Goal: Task Accomplishment & Management: Manage account settings

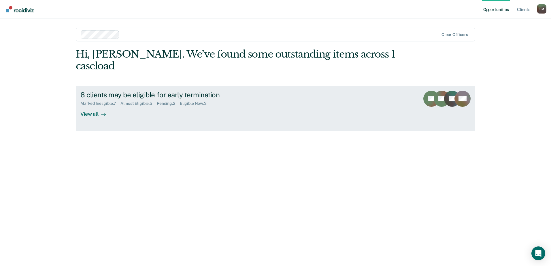
click at [102, 112] on icon at bounding box center [103, 114] width 5 height 5
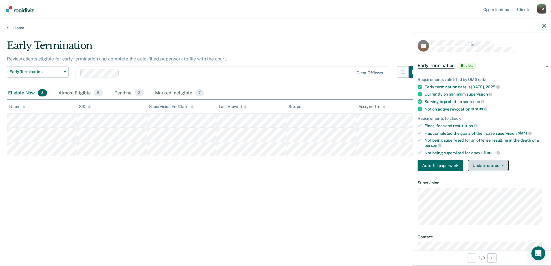
click at [485, 162] on button "Update status" at bounding box center [488, 166] width 41 height 12
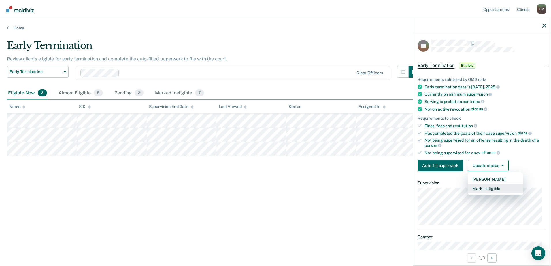
click at [492, 186] on button "Mark Ineligible" at bounding box center [496, 188] width 56 height 9
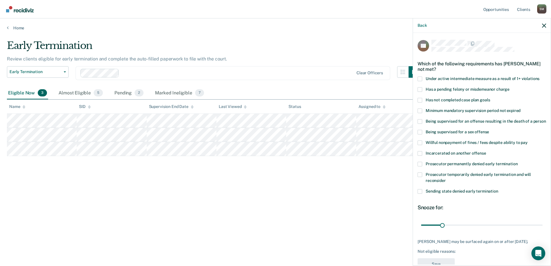
click at [459, 99] on span "Has not completed case plan goals" at bounding box center [458, 100] width 64 height 5
click at [490, 98] on input "Has not completed case plan goals" at bounding box center [490, 98] width 0 height 0
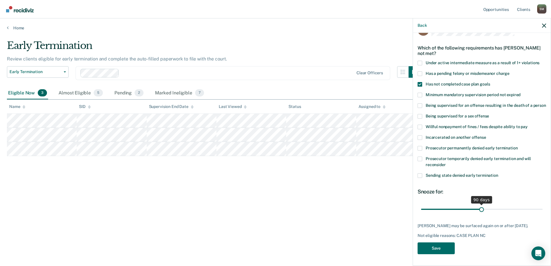
scroll to position [26, 0]
drag, startPoint x: 440, startPoint y: 203, endPoint x: 479, endPoint y: 203, distance: 39.2
type input "90"
click at [479, 204] on input "range" at bounding box center [482, 209] width 122 height 10
click at [433, 250] on button "Save" at bounding box center [435, 249] width 37 height 12
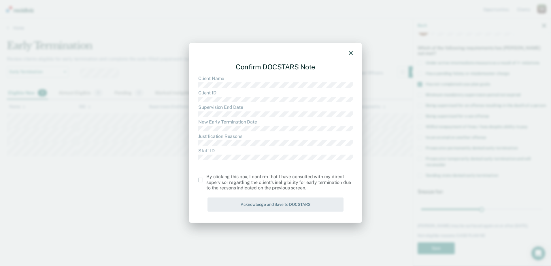
click at [202, 181] on span at bounding box center [200, 180] width 5 height 5
click at [206, 178] on input "checkbox" at bounding box center [206, 178] width 0 height 0
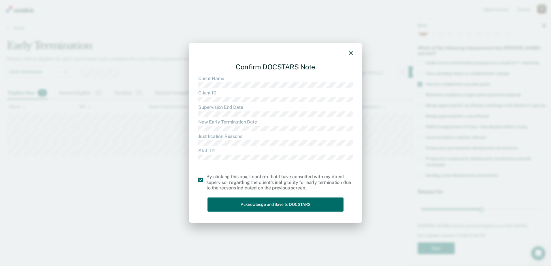
click at [352, 56] on div at bounding box center [275, 54] width 154 height 8
click at [352, 53] on icon "button" at bounding box center [351, 53] width 4 height 4
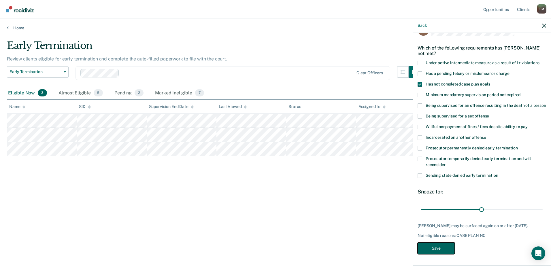
click at [448, 243] on button "Save" at bounding box center [435, 249] width 37 height 12
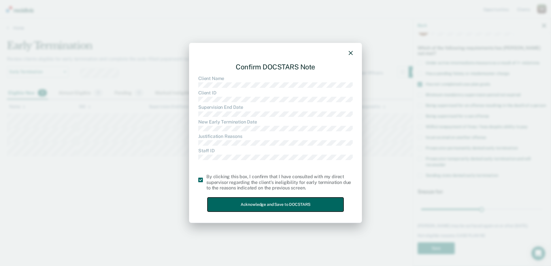
click at [249, 203] on button "Acknowledge and Save to DOCSTARS" at bounding box center [275, 205] width 136 height 14
